Goal: Find specific page/section: Find specific page/section

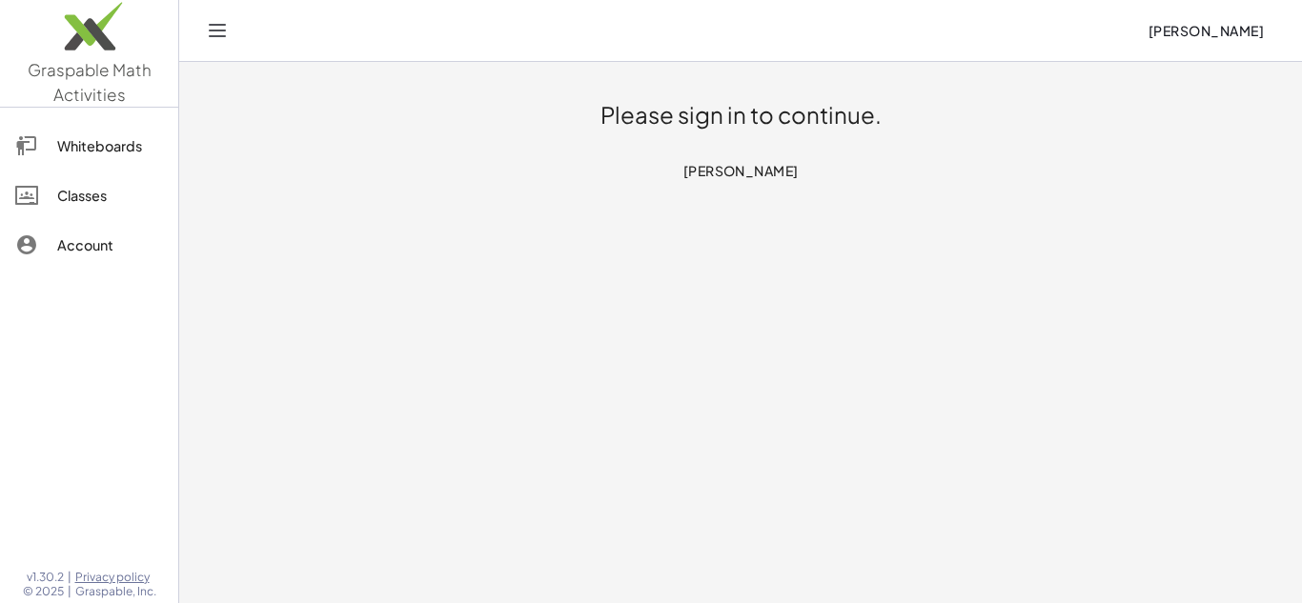
click at [721, 118] on h1 "Please sign in to continue." at bounding box center [741, 115] width 281 height 31
click at [660, 112] on h1 "Please sign in to continue." at bounding box center [741, 115] width 281 height 31
click at [125, 246] on div "Account" at bounding box center [110, 245] width 106 height 23
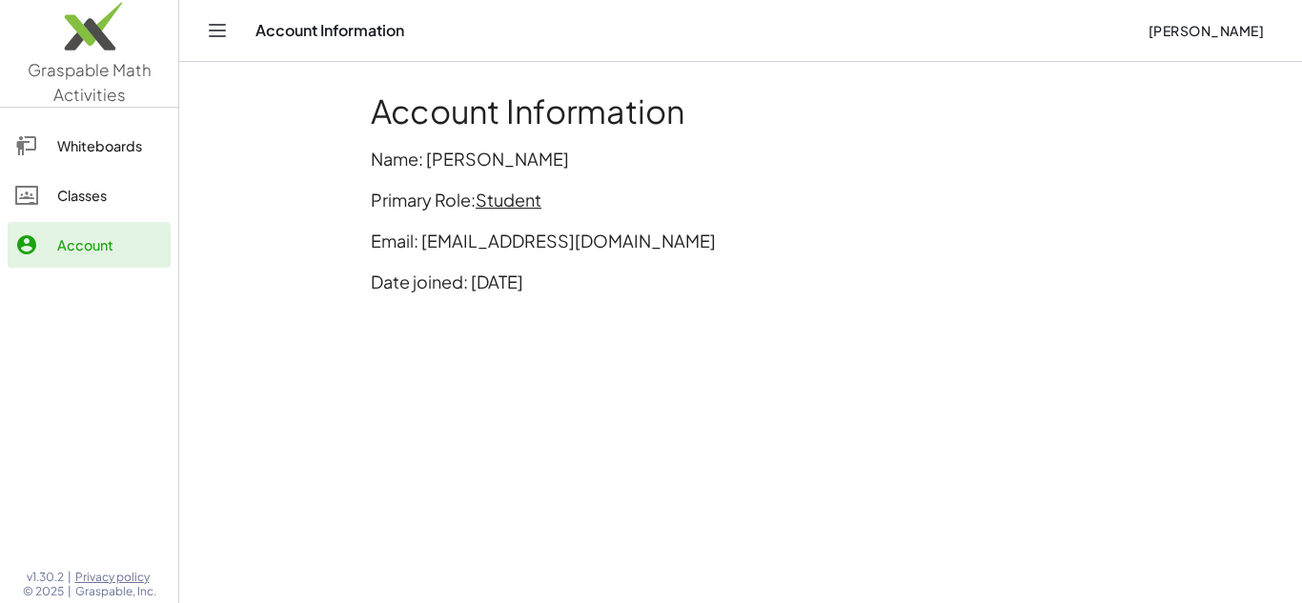
click at [206, 31] on icon "Toggle navigation" at bounding box center [217, 30] width 23 height 23
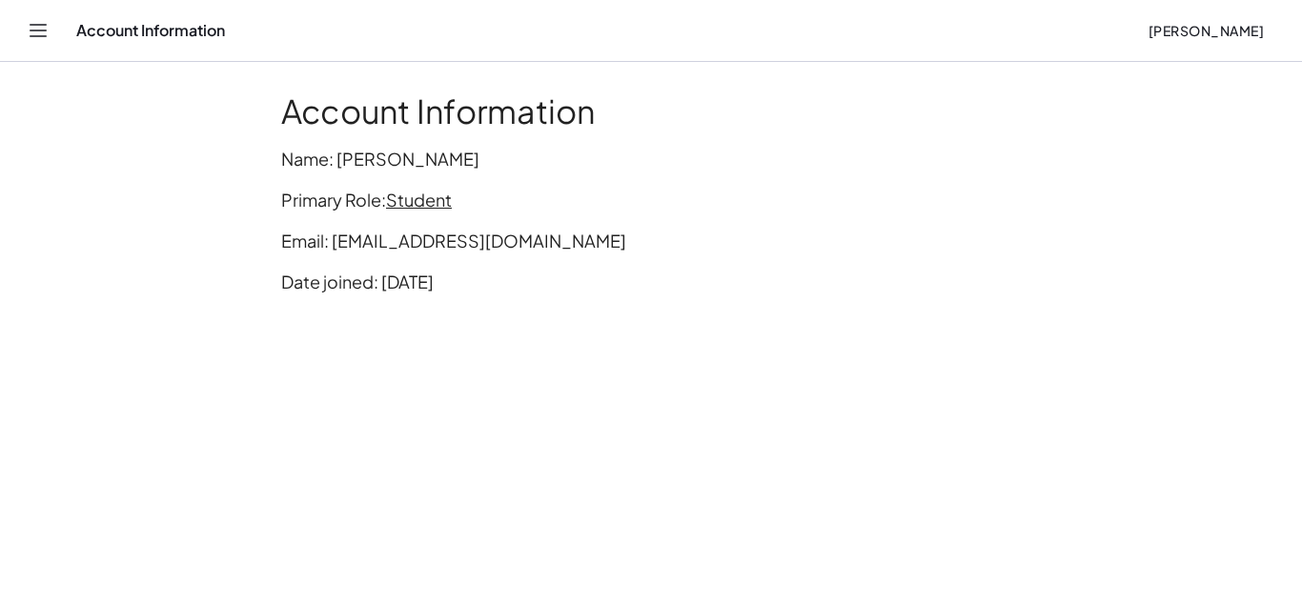
click at [47, 42] on button "Toggle navigation" at bounding box center [38, 30] width 31 height 31
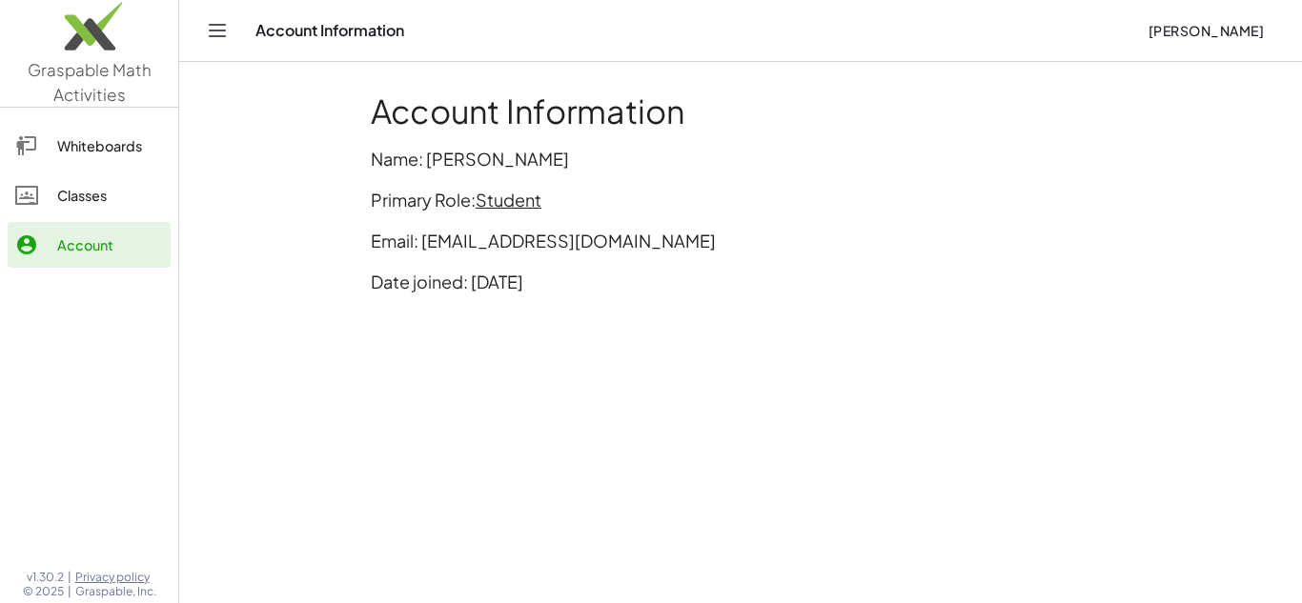
click at [81, 157] on link "Whiteboards" at bounding box center [89, 146] width 163 height 46
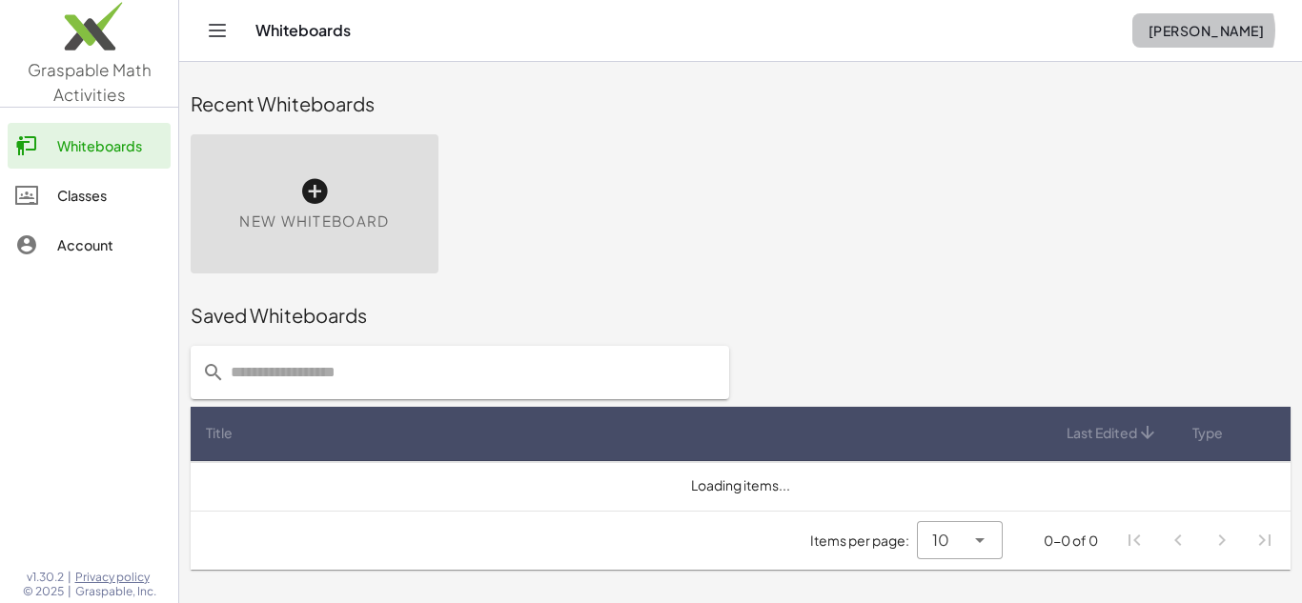
click at [1187, 32] on span "[PERSON_NAME]" at bounding box center [1206, 30] width 116 height 17
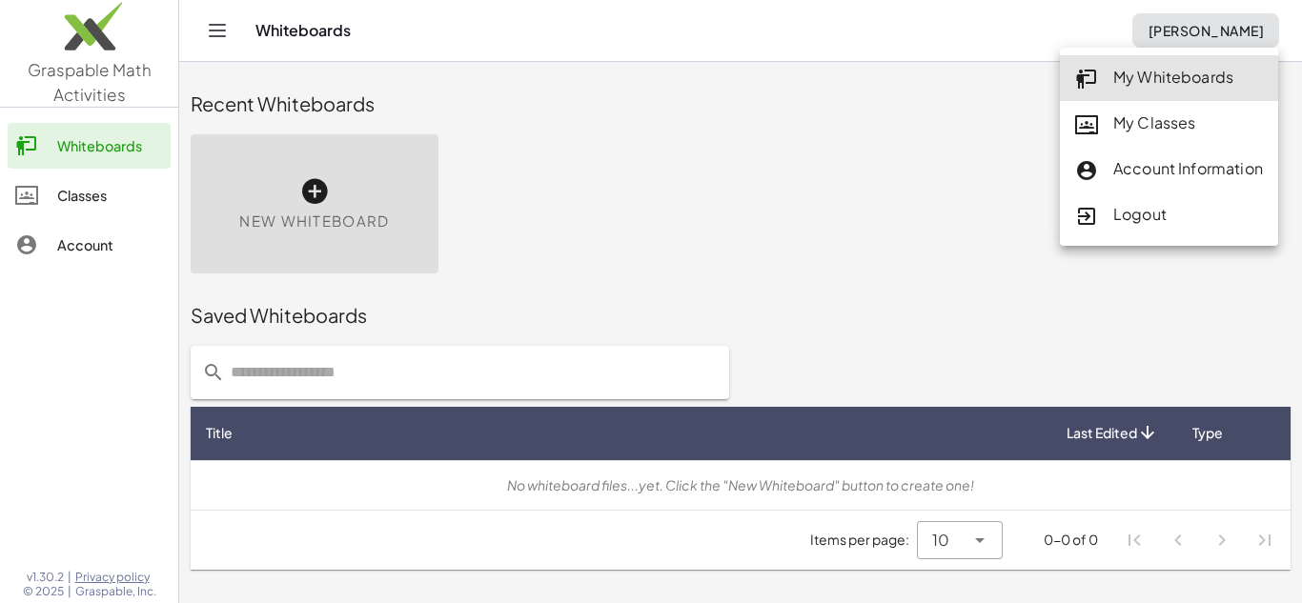
click at [956, 176] on div "New Whiteboard" at bounding box center [740, 204] width 1123 height 162
